Goal: Transaction & Acquisition: Purchase product/service

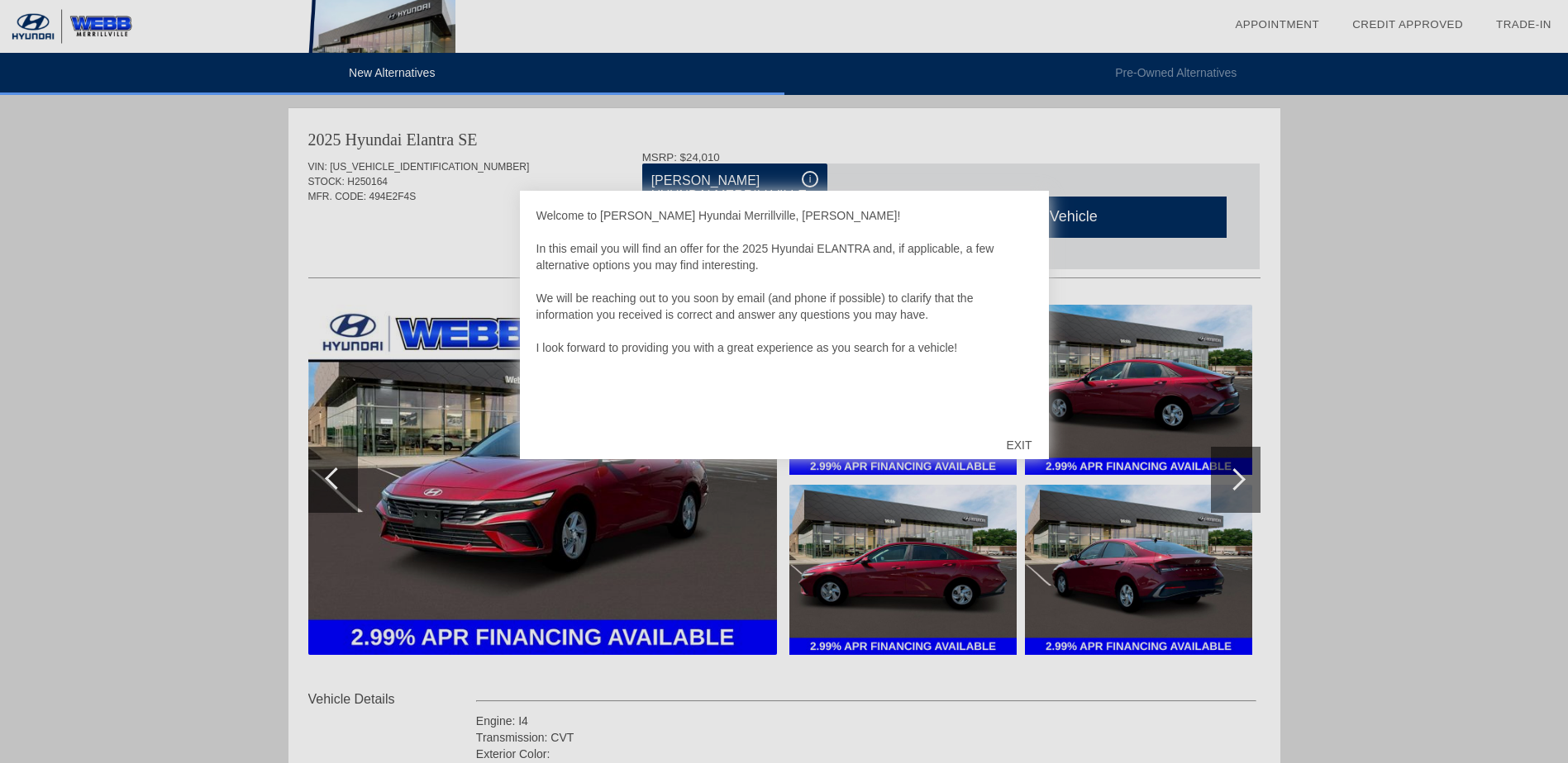
click at [1015, 438] on div "EXIT" at bounding box center [1018, 445] width 58 height 49
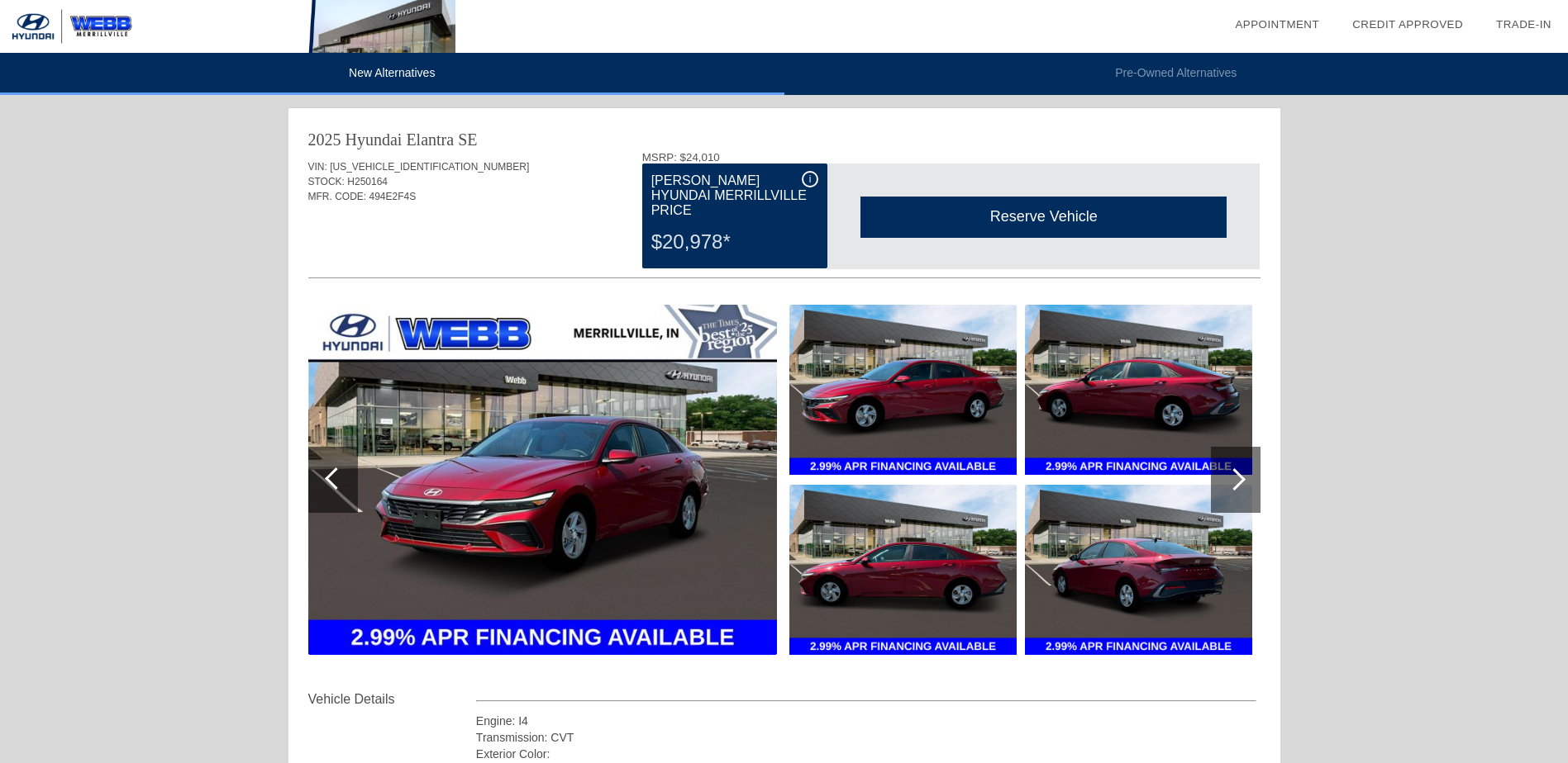
click at [804, 180] on div "i" at bounding box center [810, 179] width 17 height 17
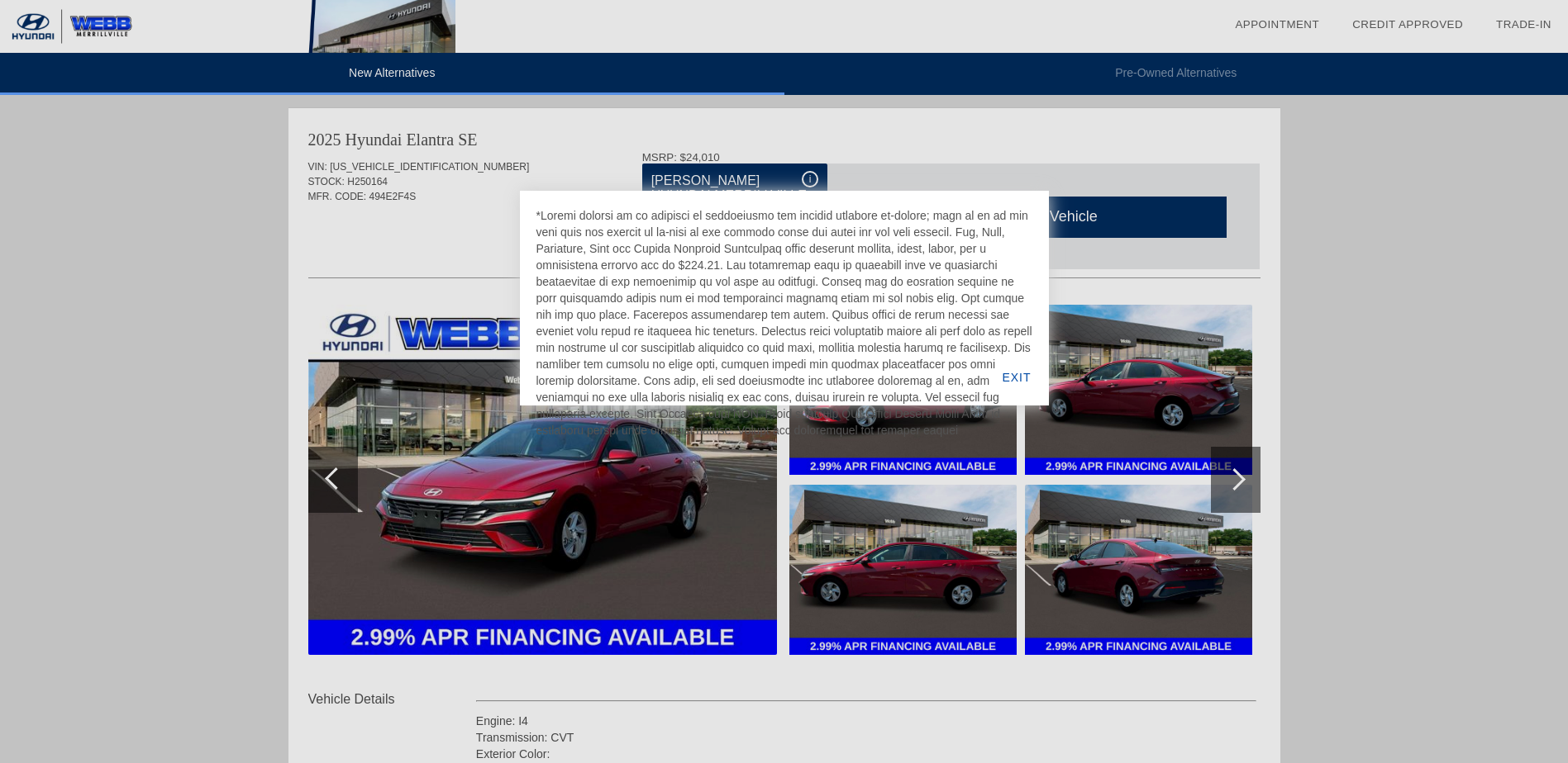
click at [436, 171] on div at bounding box center [784, 381] width 1568 height 763
click at [919, 145] on div at bounding box center [784, 381] width 1568 height 763
click at [1027, 366] on div "EXIT" at bounding box center [1016, 377] width 63 height 56
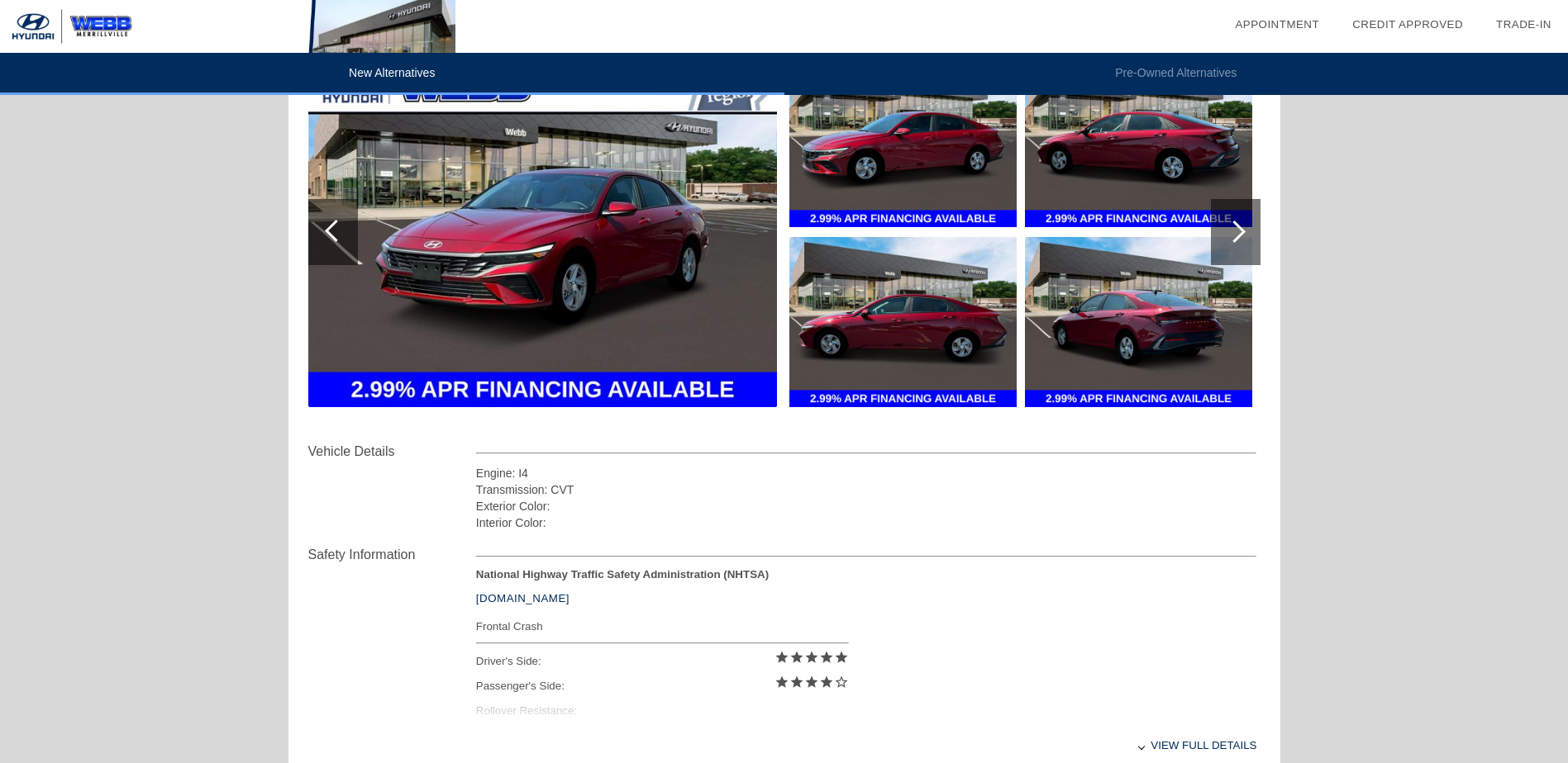
scroll to position [578, 0]
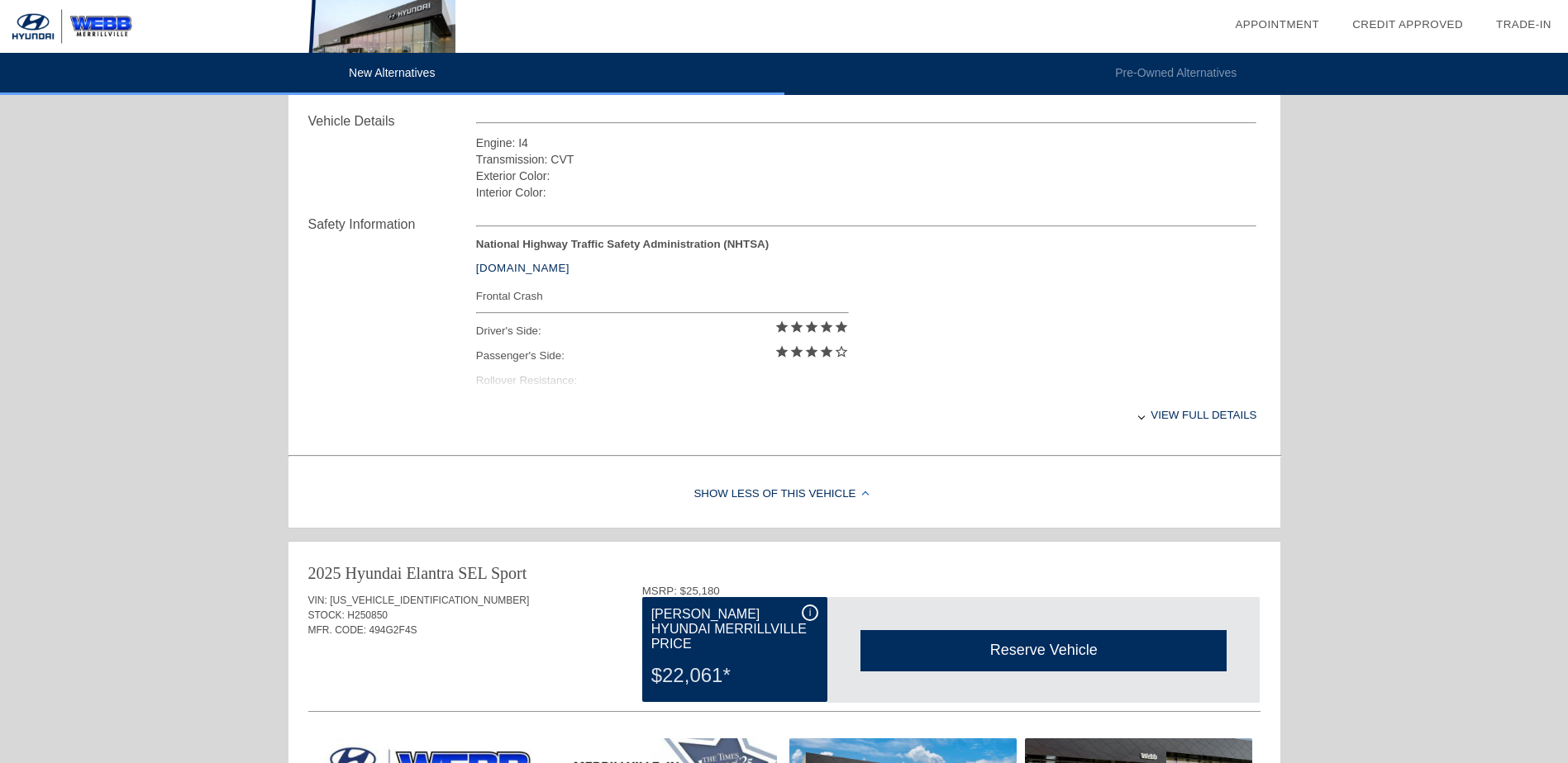
click at [808, 499] on div "Show Less of this Vehicle" at bounding box center [784, 495] width 991 height 66
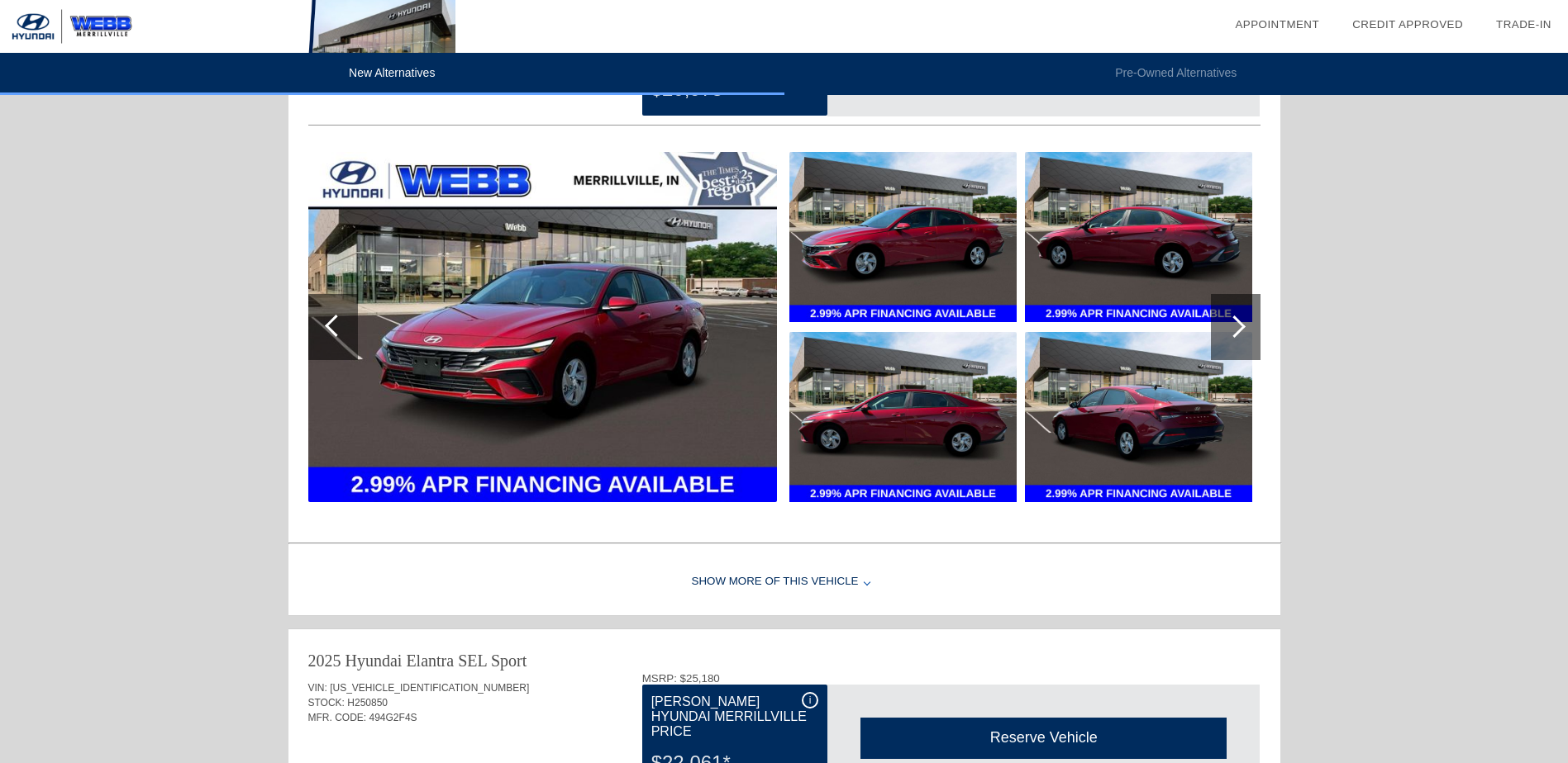
scroll to position [165, 0]
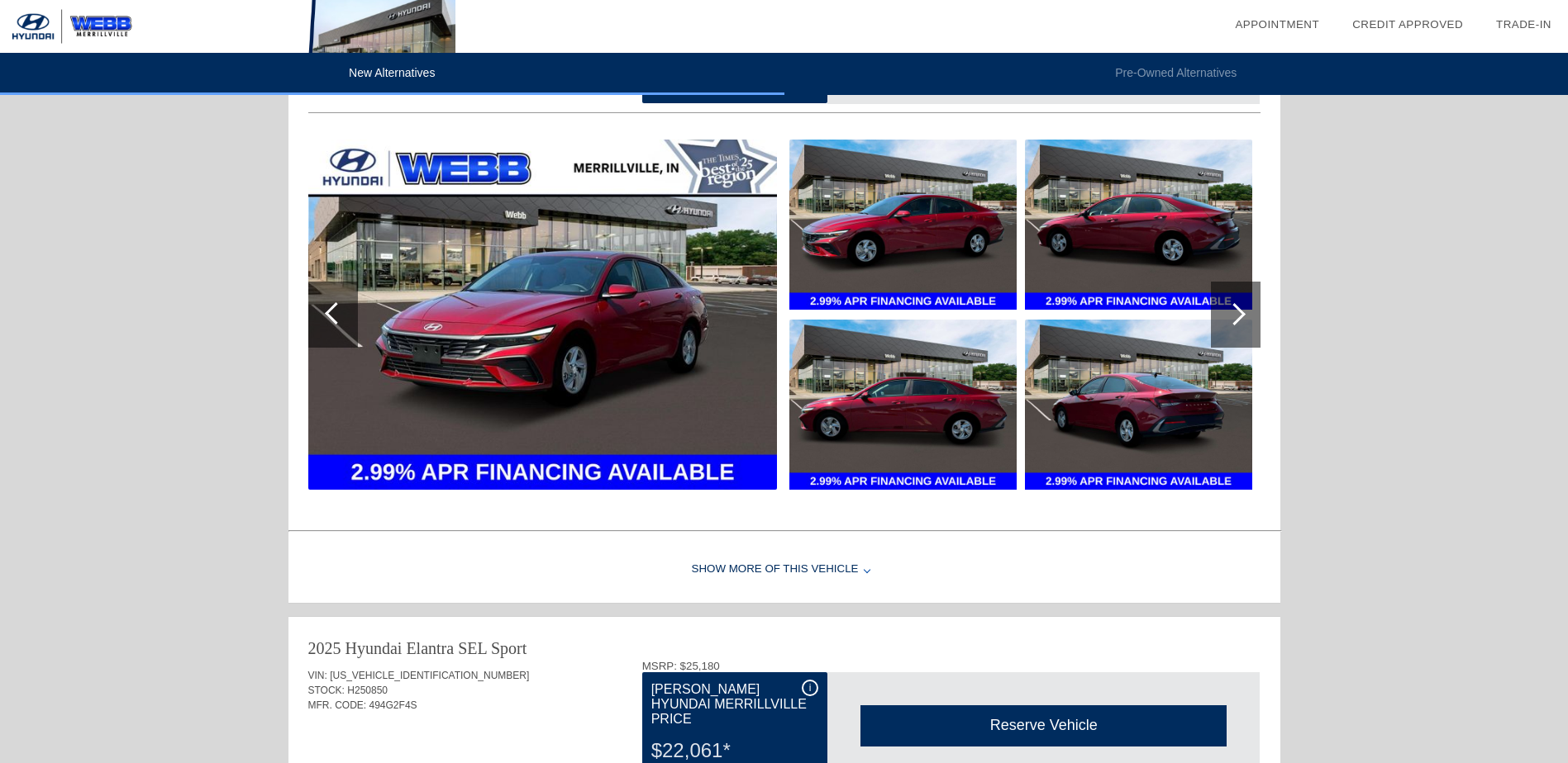
click at [773, 563] on div "Show More of this Vehicle" at bounding box center [784, 570] width 991 height 66
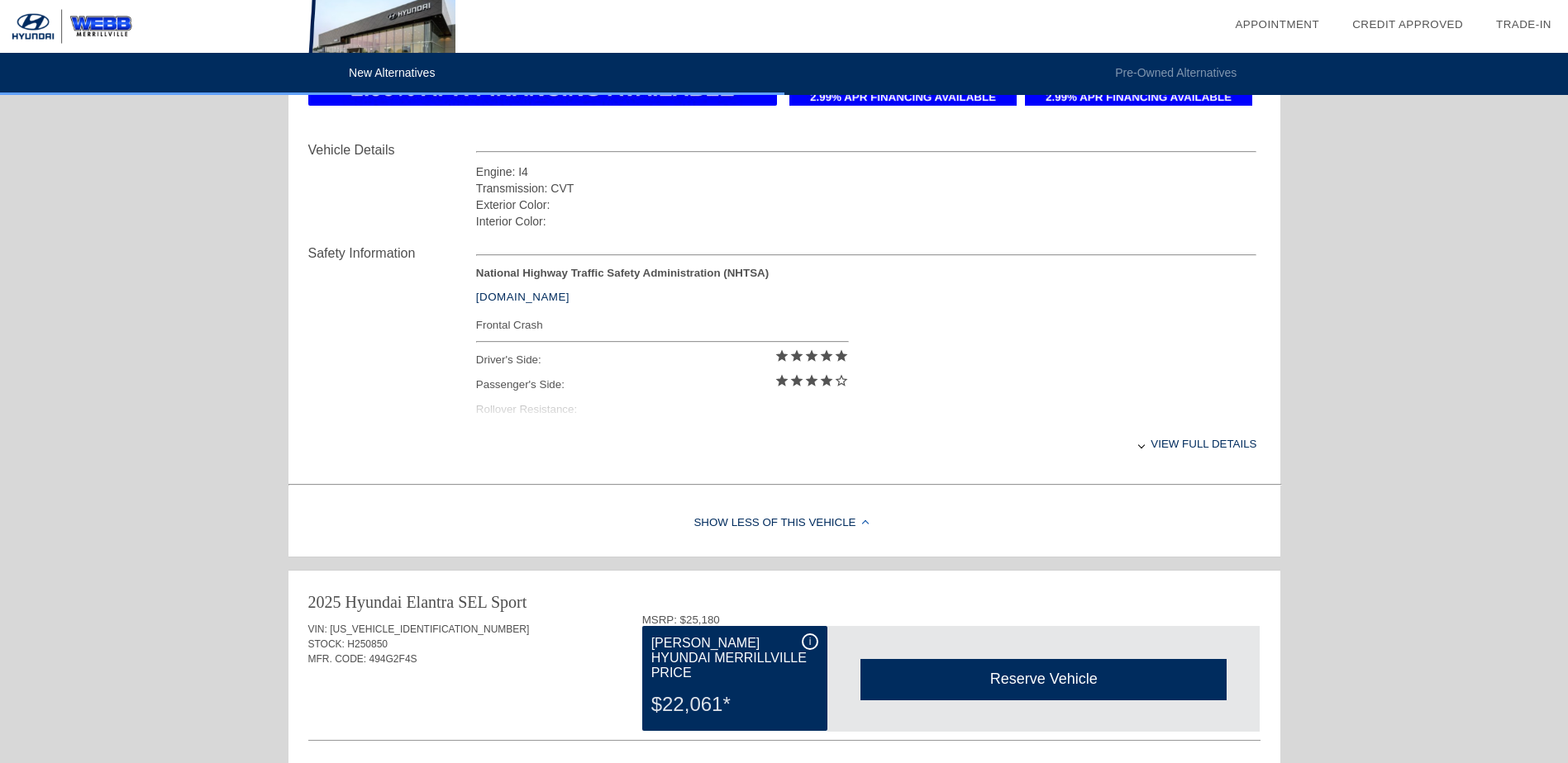
scroll to position [578, 0]
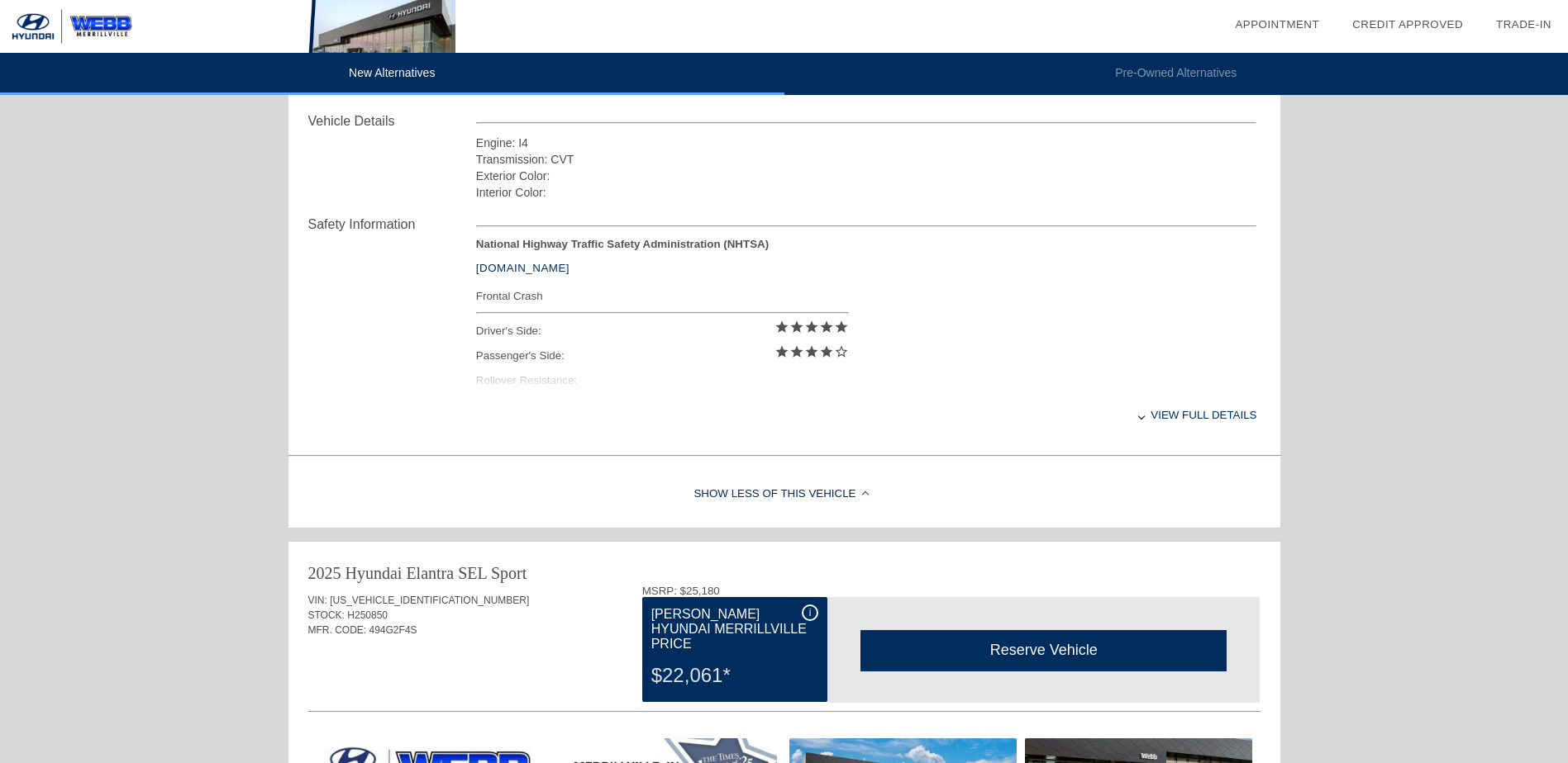
click at [1209, 413] on div "View full details" at bounding box center [866, 415] width 781 height 40
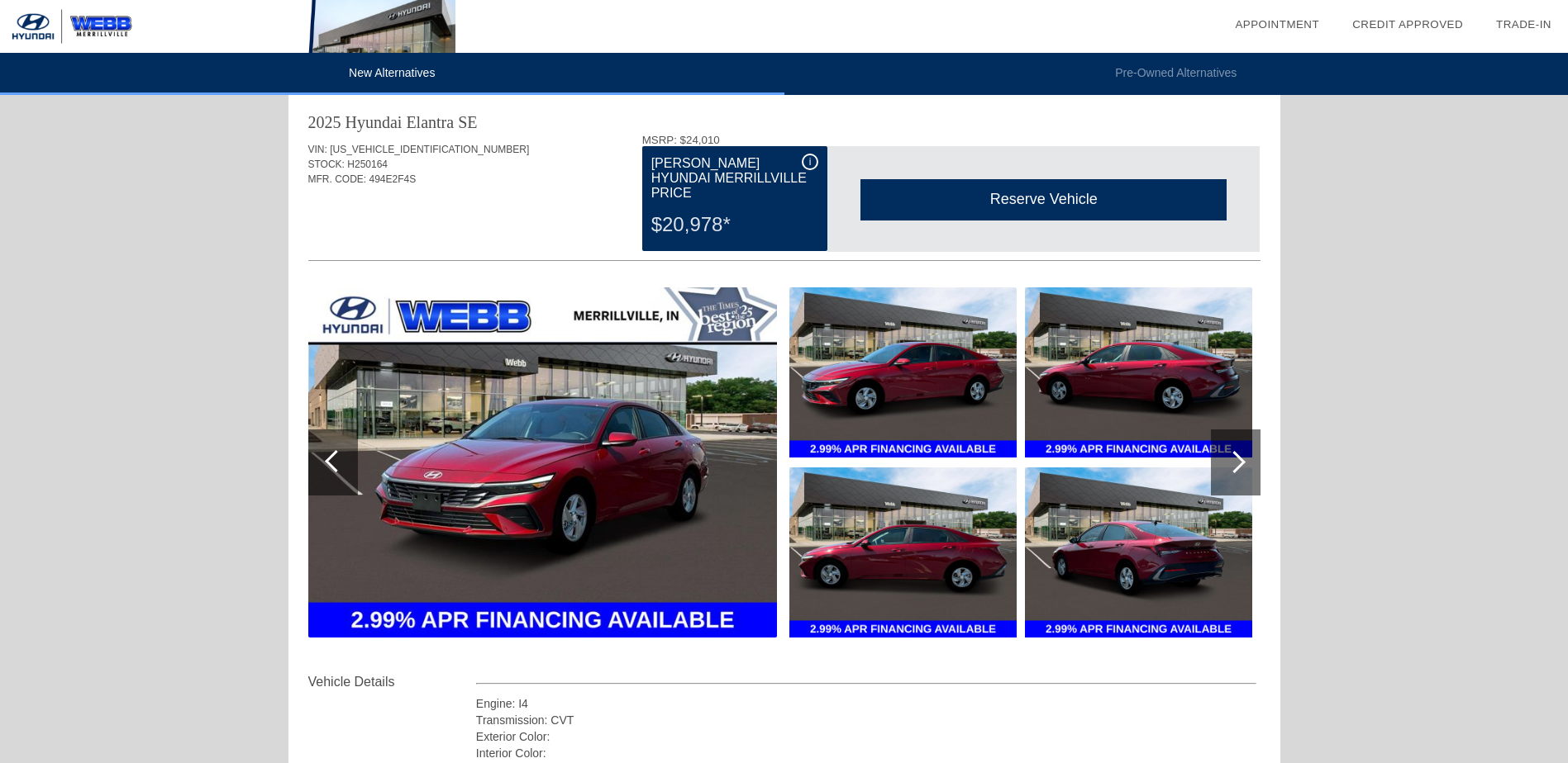
scroll to position [0, 0]
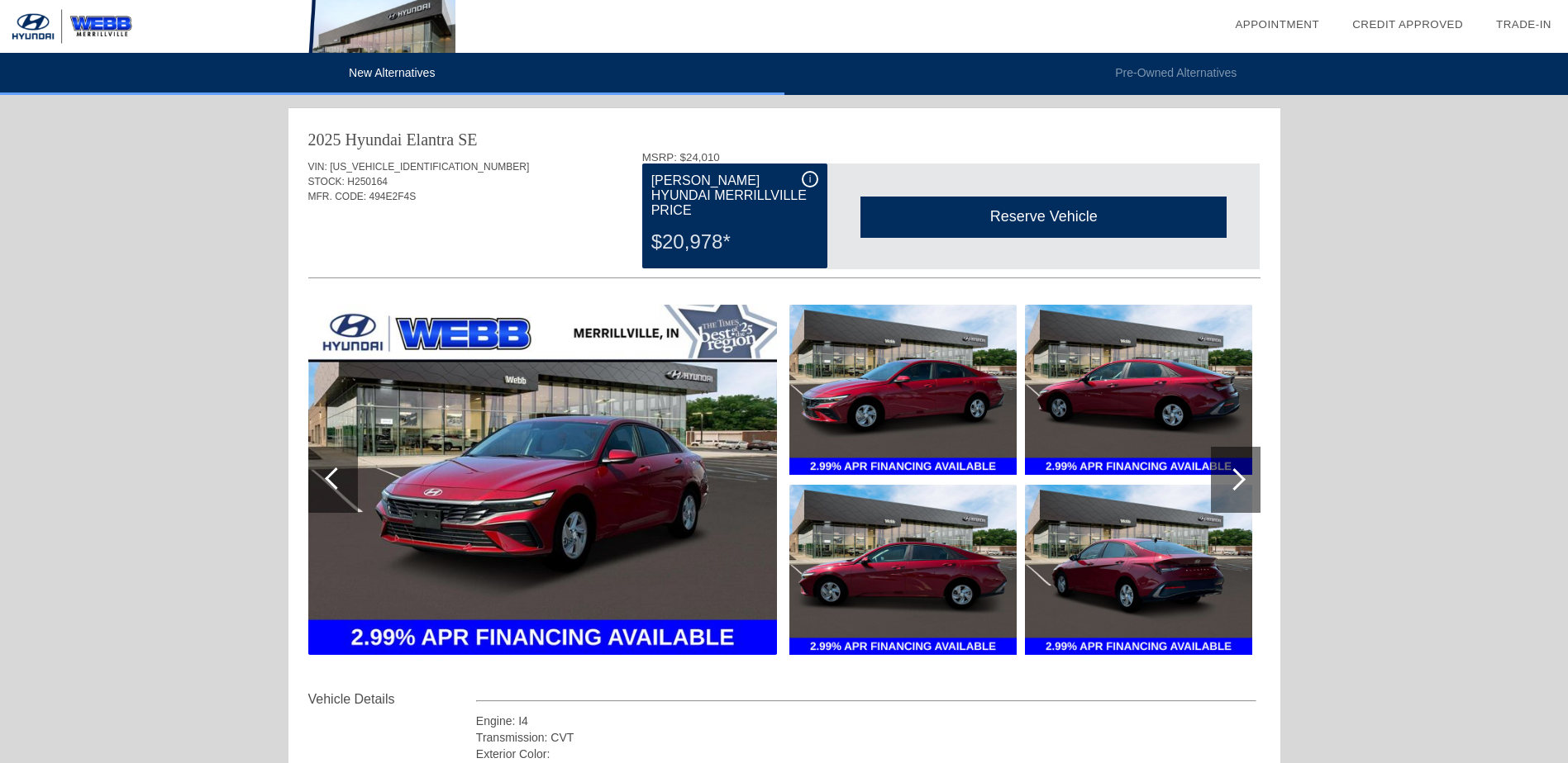
click at [1224, 476] on div at bounding box center [1235, 480] width 49 height 66
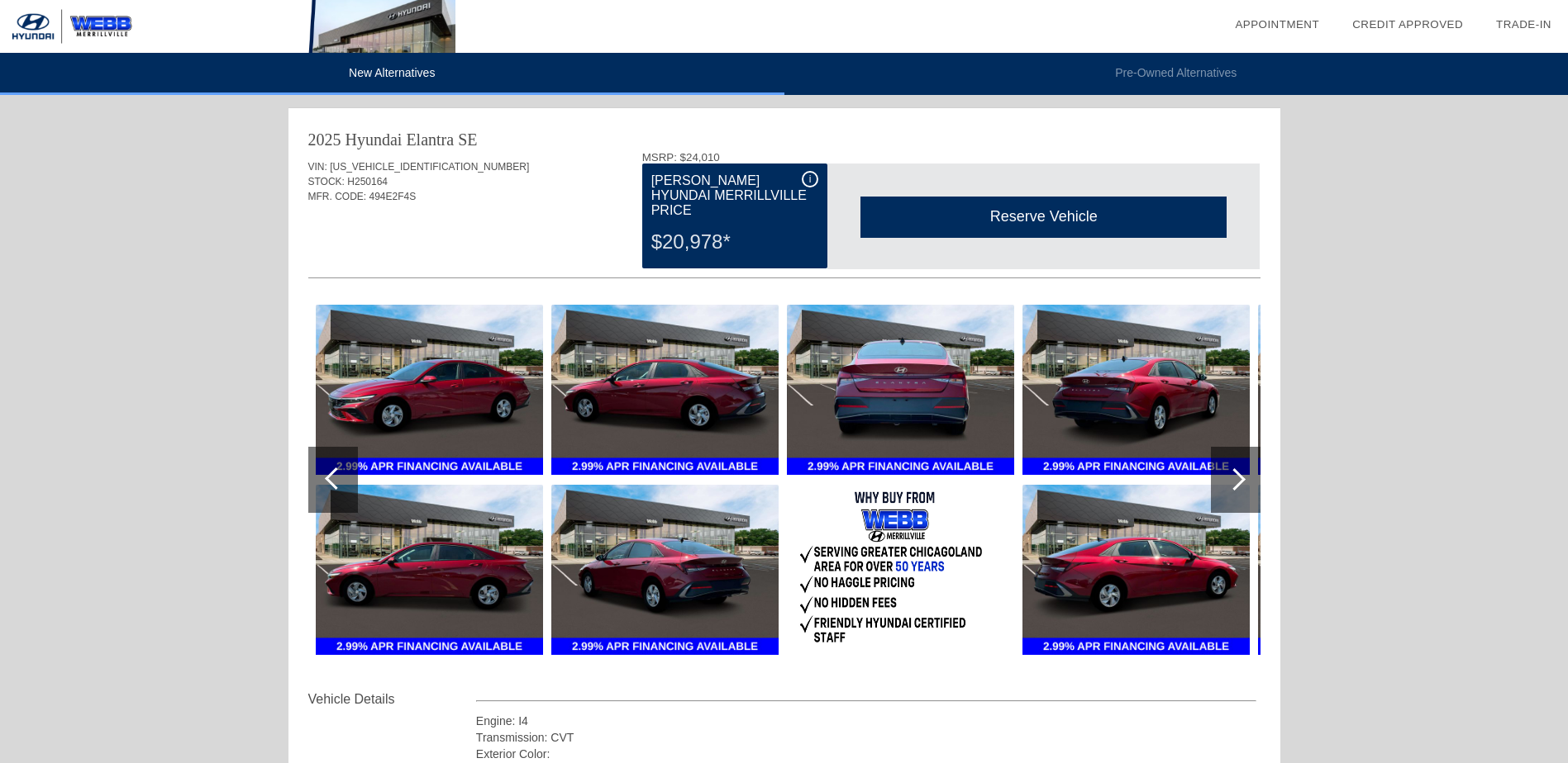
click at [1216, 478] on div at bounding box center [1235, 480] width 49 height 66
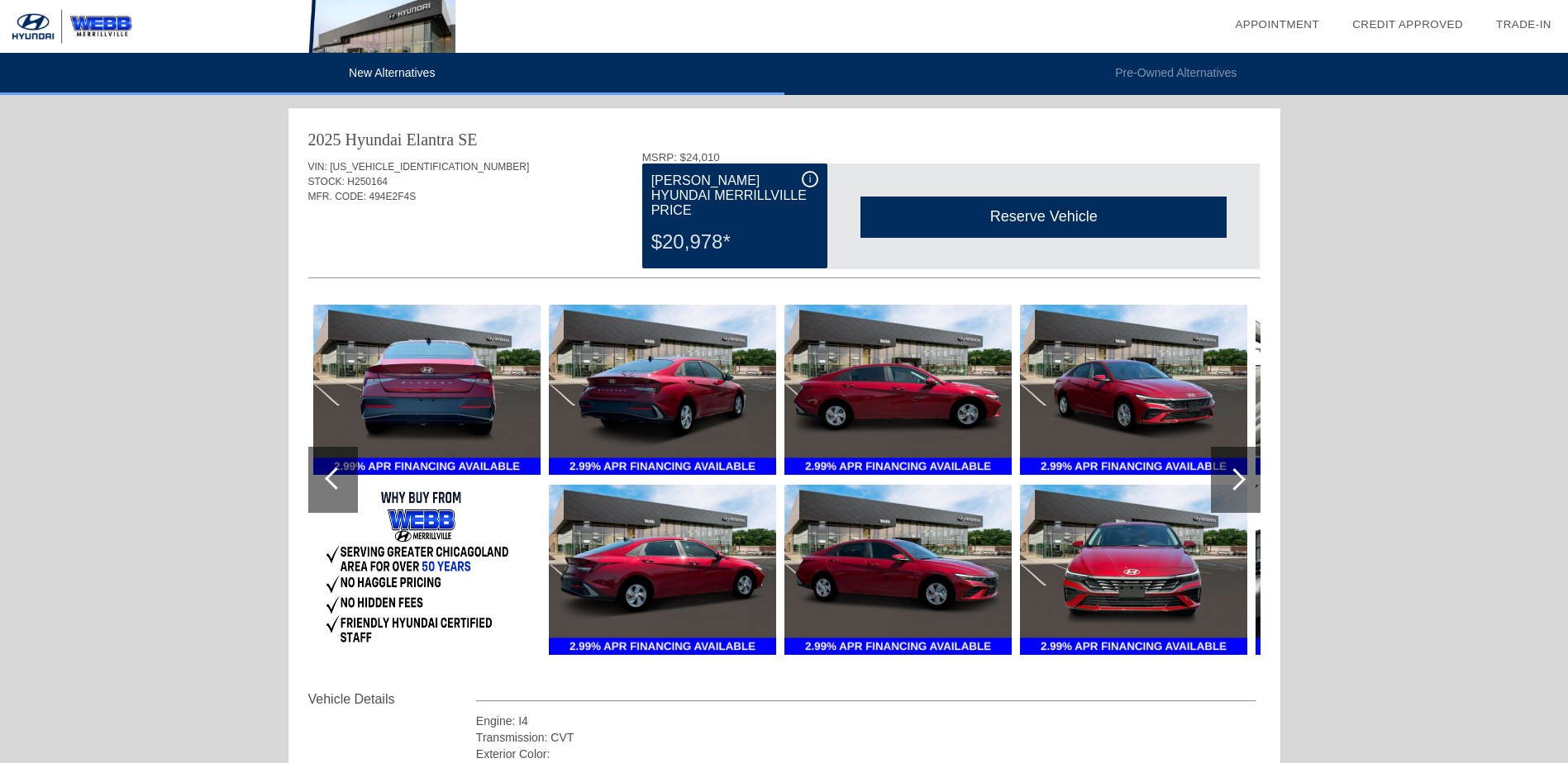
click at [1216, 478] on div at bounding box center [1235, 480] width 49 height 66
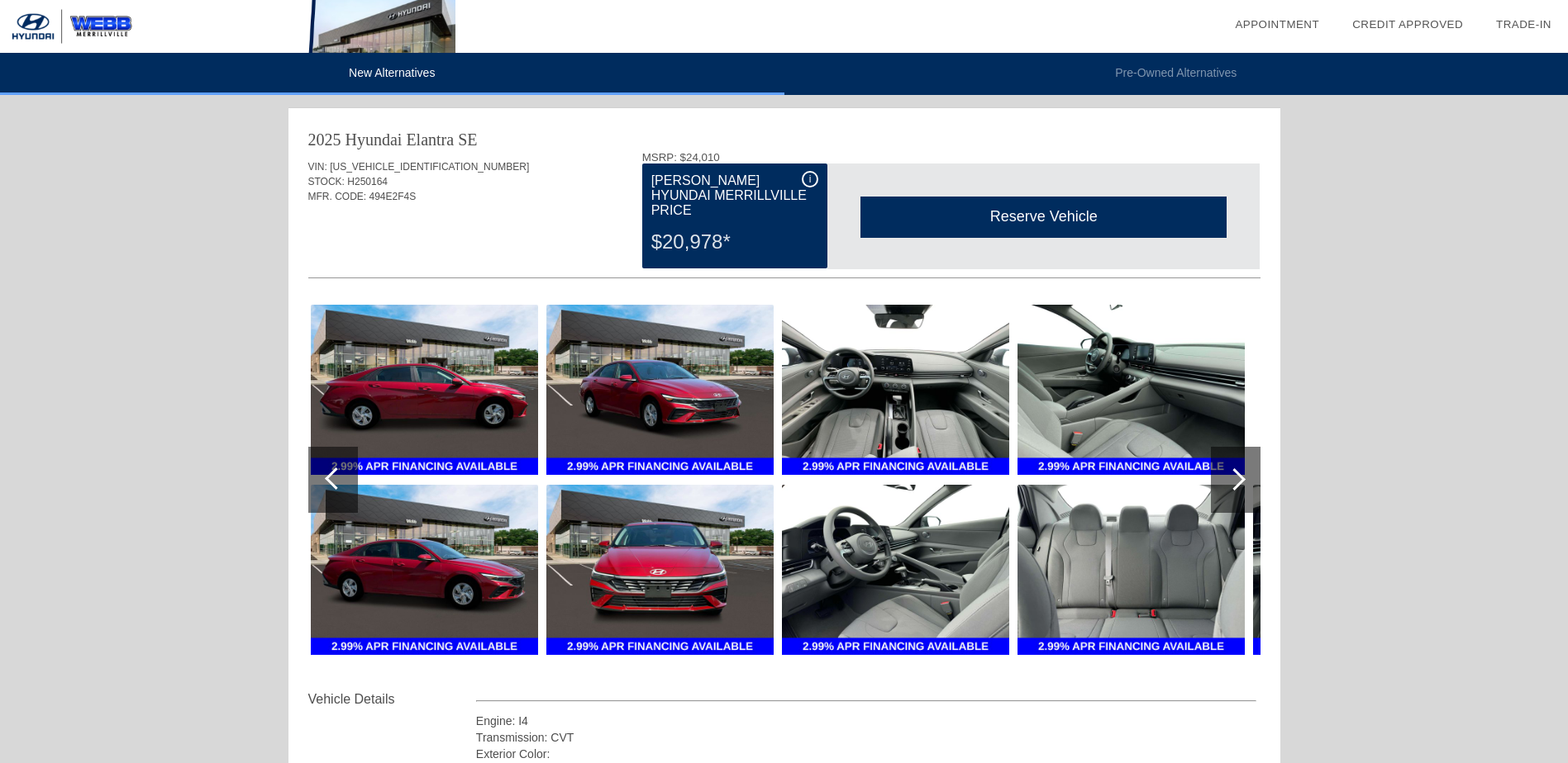
click at [1216, 478] on div at bounding box center [1235, 480] width 49 height 66
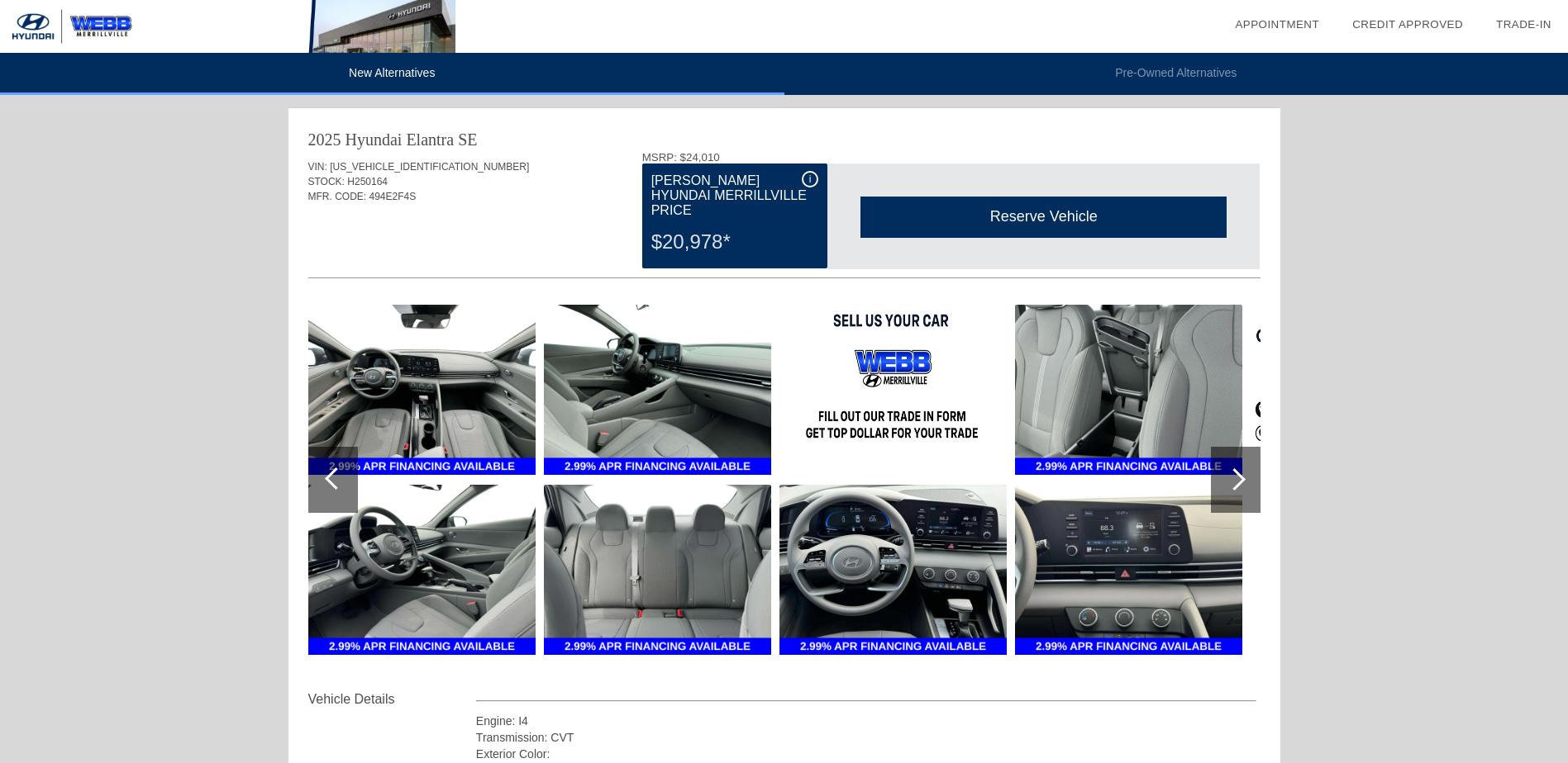
click at [1216, 478] on div at bounding box center [1235, 480] width 49 height 66
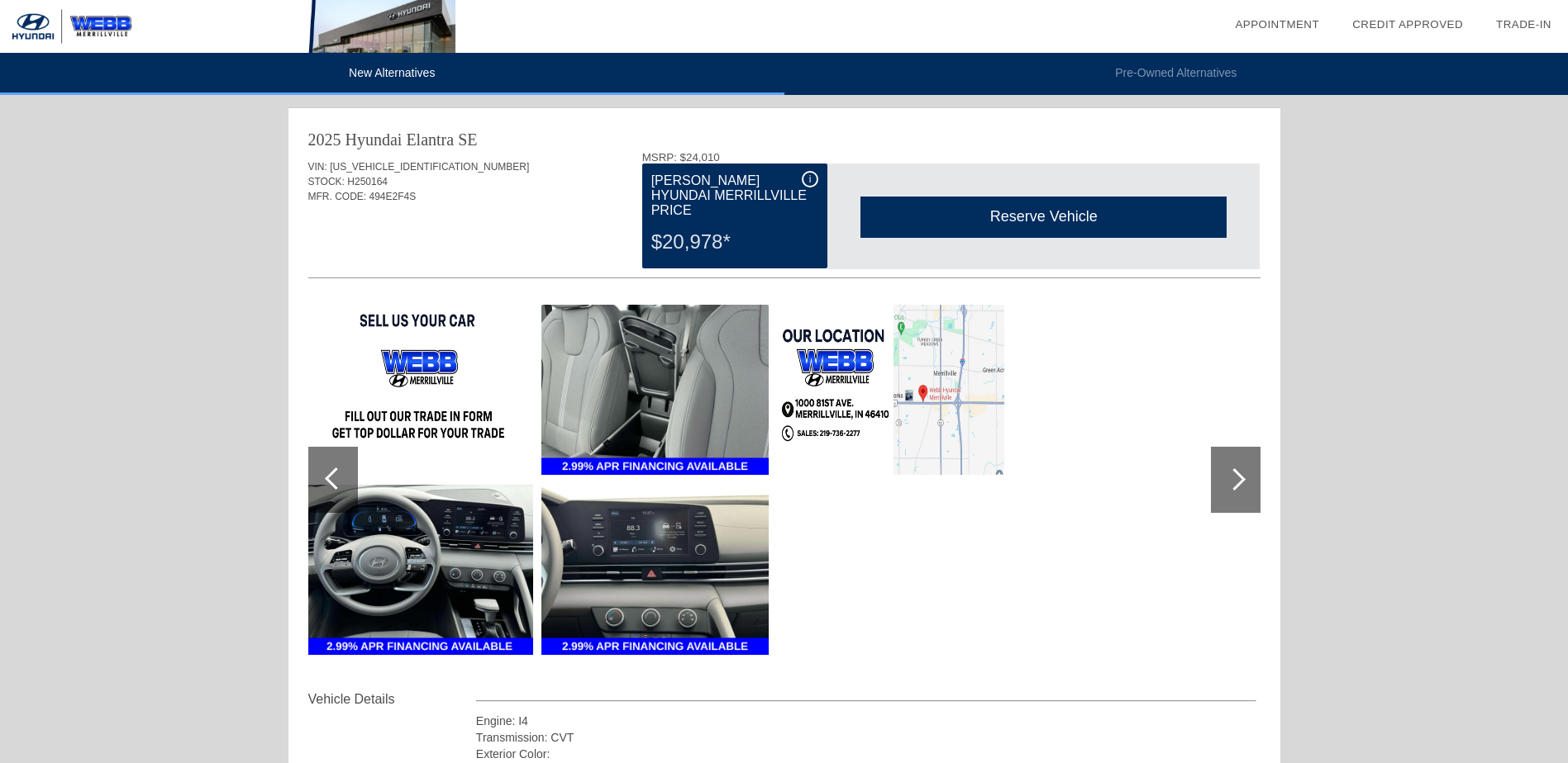
click at [1216, 478] on div at bounding box center [1235, 480] width 49 height 66
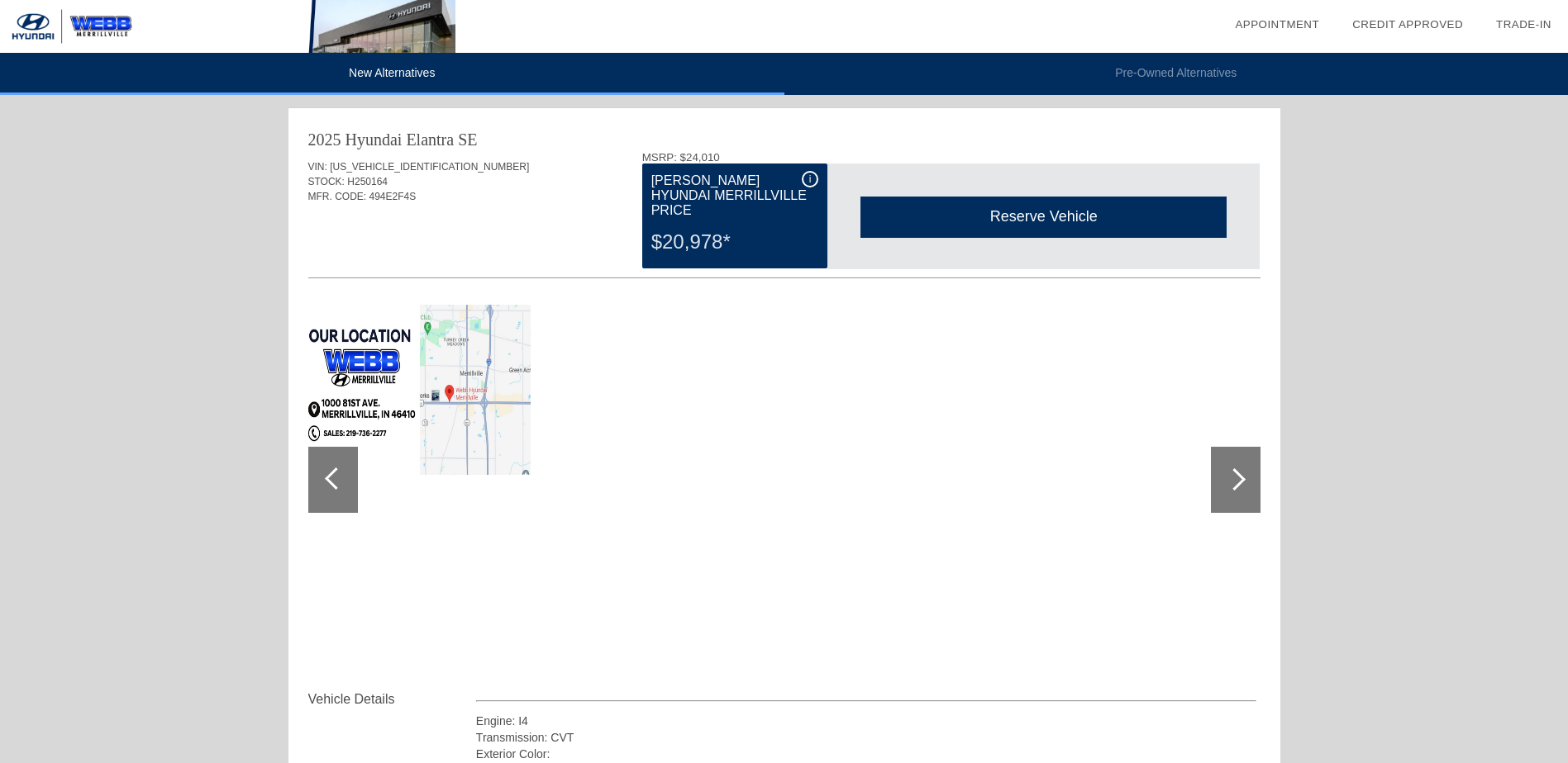
click at [1216, 478] on div at bounding box center [1235, 480] width 49 height 66
click at [312, 472] on div at bounding box center [333, 480] width 49 height 66
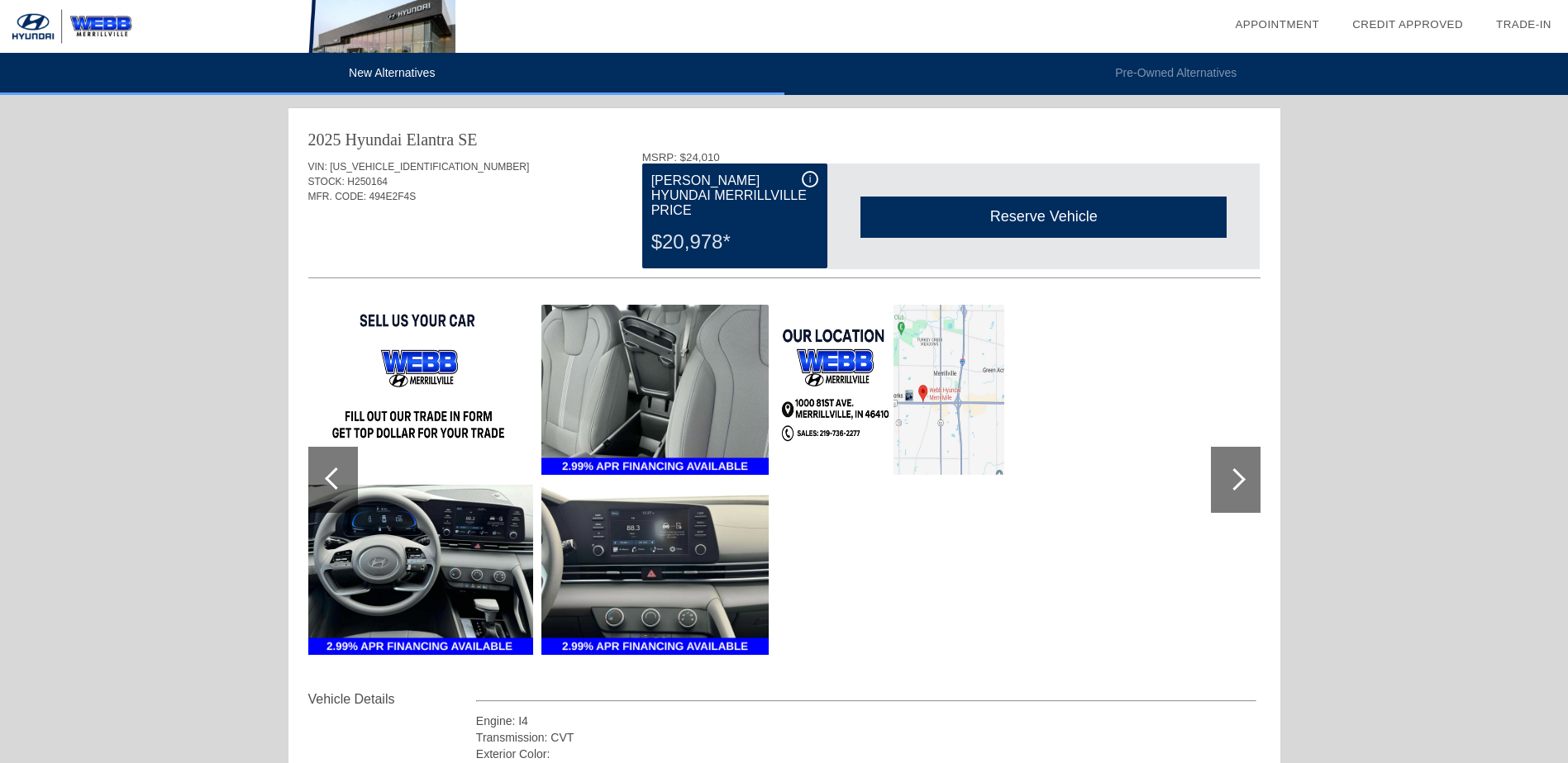
click at [312, 472] on div at bounding box center [333, 480] width 49 height 66
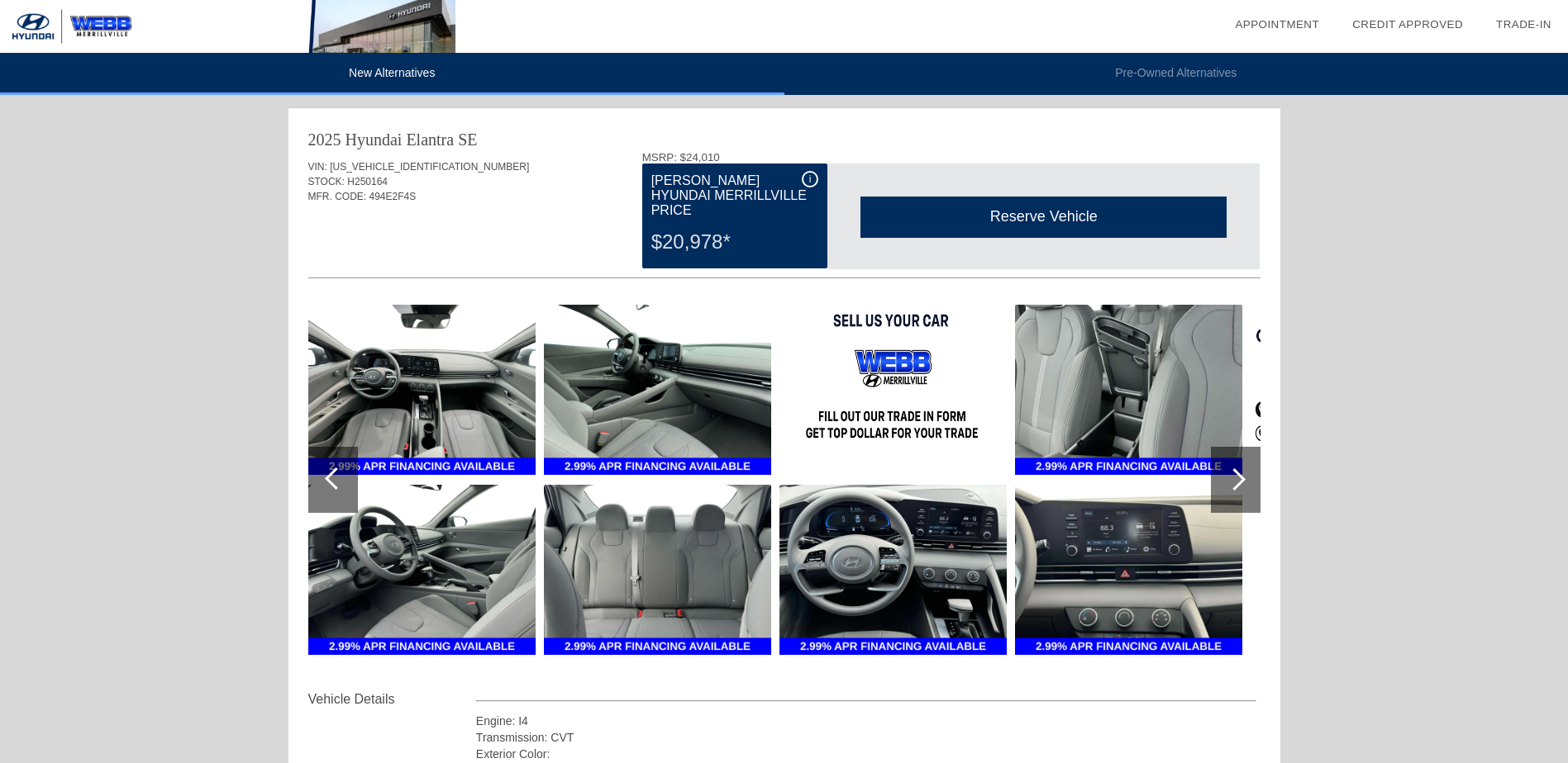
click at [328, 488] on div at bounding box center [333, 480] width 49 height 66
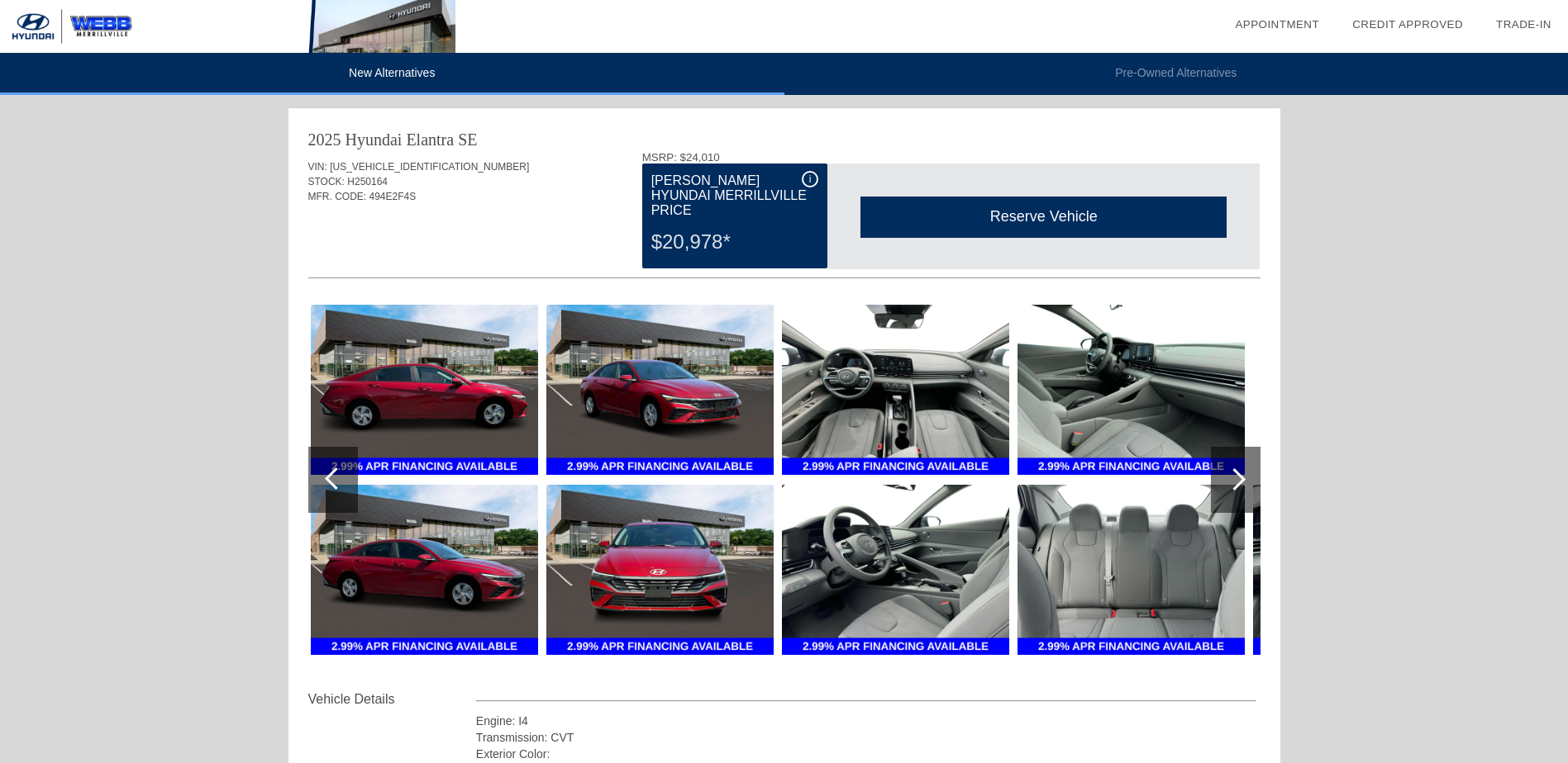
click at [328, 488] on div at bounding box center [333, 480] width 49 height 66
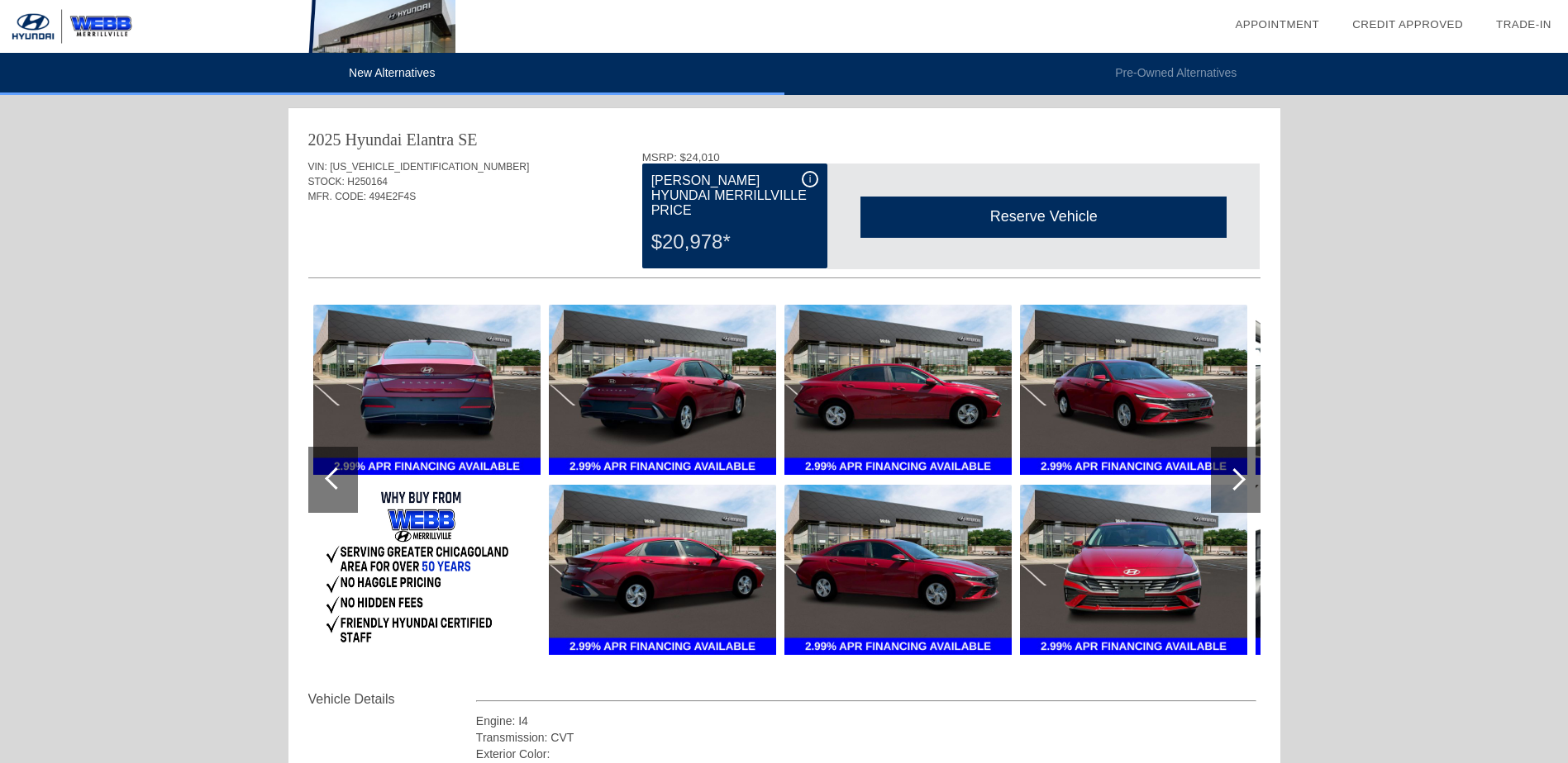
click at [328, 488] on div at bounding box center [333, 480] width 49 height 66
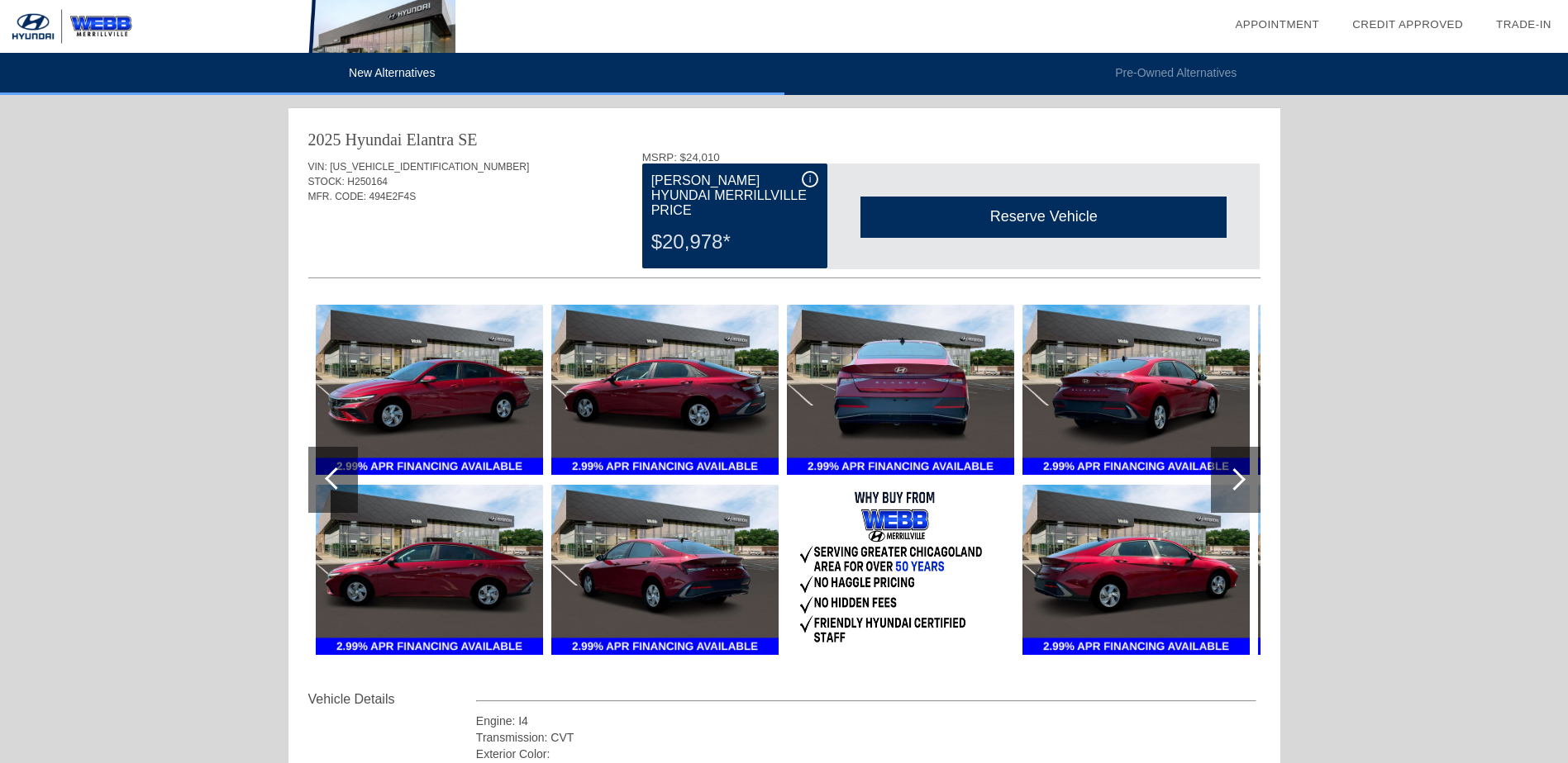
click at [328, 488] on div at bounding box center [333, 480] width 49 height 66
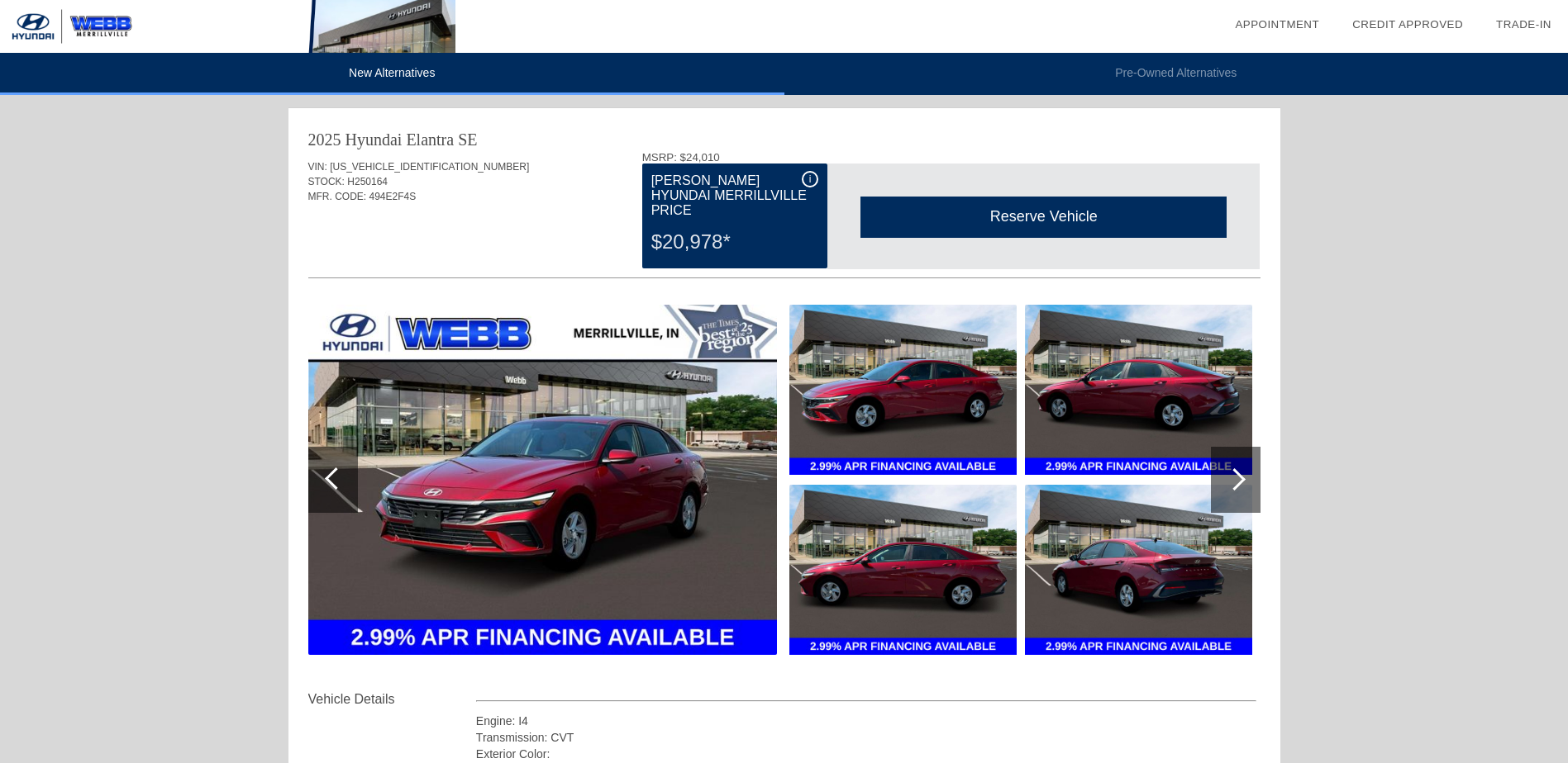
drag, startPoint x: 681, startPoint y: 228, endPoint x: 802, endPoint y: 238, distance: 121.4
click at [802, 238] on div "$20,978*" at bounding box center [735, 242] width 167 height 43
drag, startPoint x: 802, startPoint y: 238, endPoint x: 753, endPoint y: 242, distance: 49.2
click at [753, 242] on div "$20,978*" at bounding box center [735, 242] width 167 height 43
